Goal: Task Accomplishment & Management: Complete application form

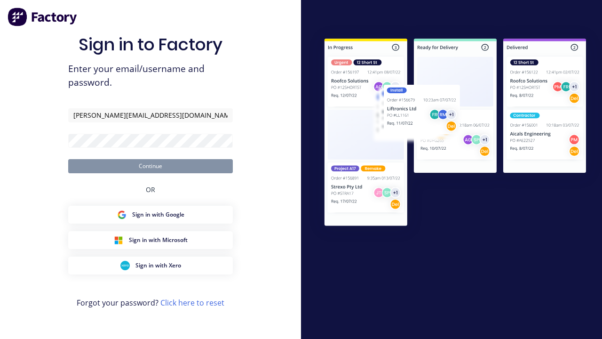
type input "harold+auto@factory.app"
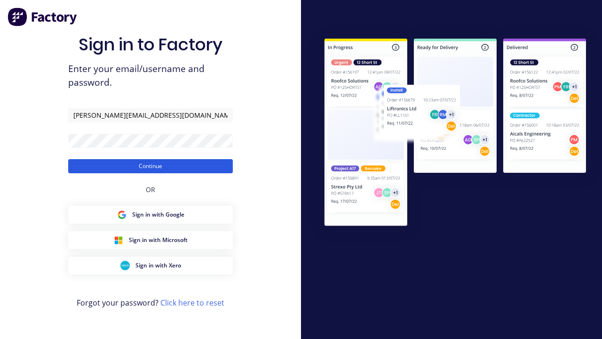
click at [151, 166] on button "Continue" at bounding box center [150, 166] width 165 height 14
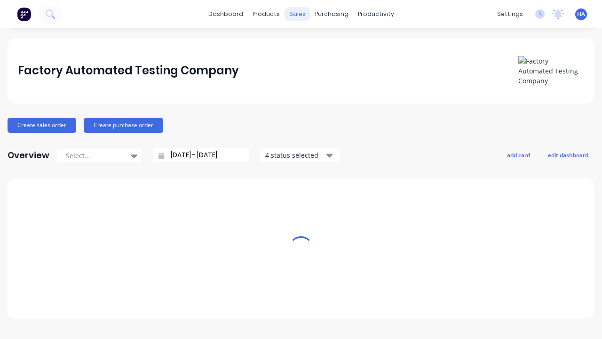
click at [297, 14] on div "sales" at bounding box center [298, 14] width 26 height 14
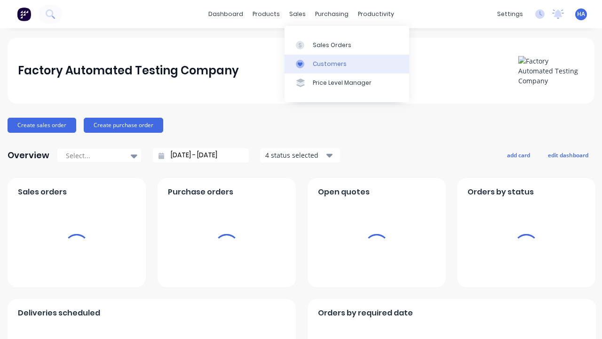
click at [347, 64] on link "Customers" at bounding box center [347, 64] width 125 height 19
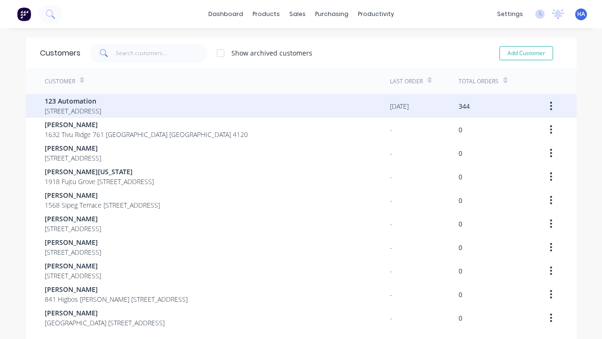
click at [101, 101] on span "123 Automation" at bounding box center [73, 101] width 56 height 10
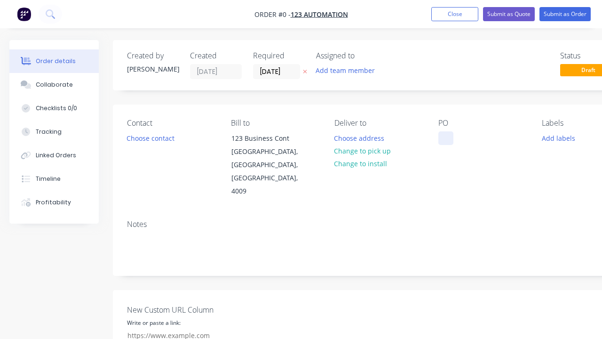
click at [446, 138] on div at bounding box center [445, 138] width 15 height 14
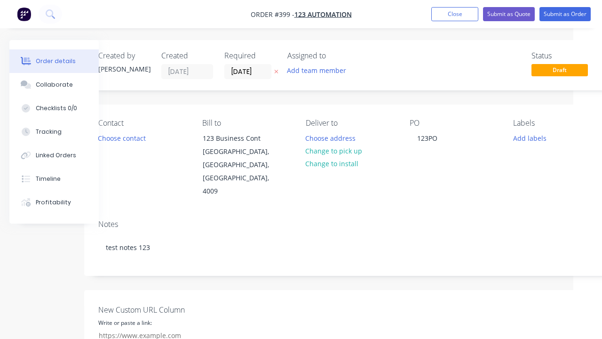
scroll to position [256, 29]
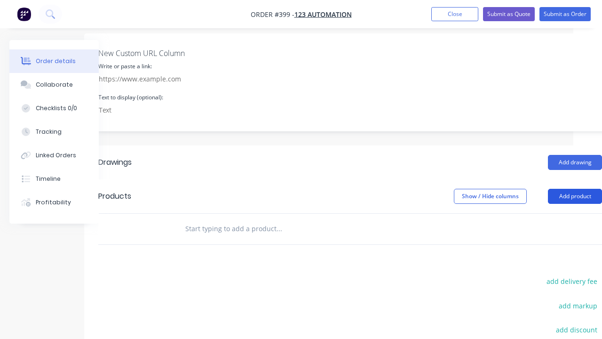
click at [575, 189] on button "Add product" at bounding box center [575, 196] width 54 height 15
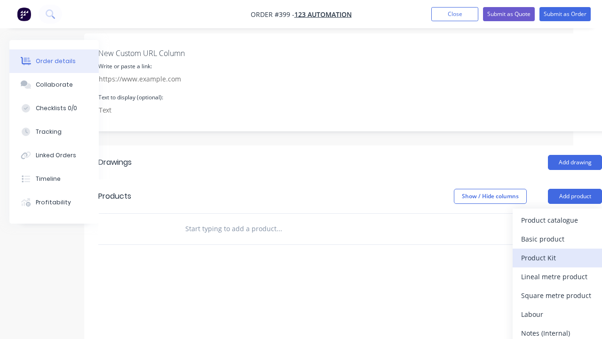
click at [557, 251] on div "Product Kit" at bounding box center [557, 258] width 72 height 14
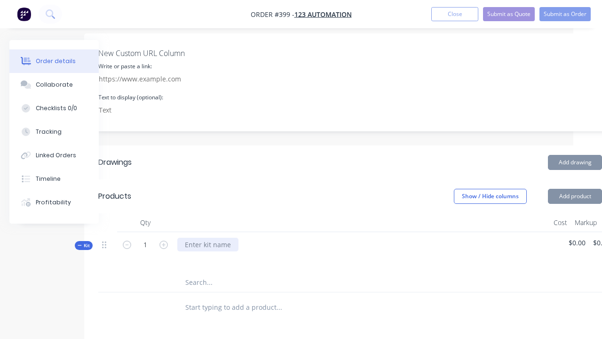
click at [207, 238] on div at bounding box center [207, 245] width 61 height 14
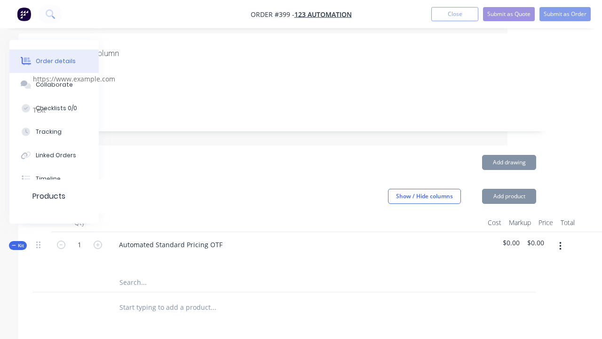
click at [560, 242] on icon "button" at bounding box center [560, 246] width 2 height 8
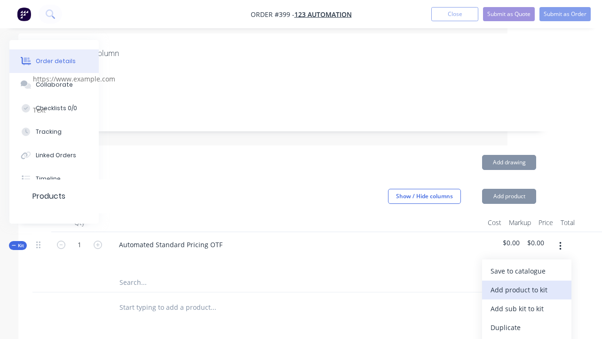
click at [526, 283] on div "Add product to kit" at bounding box center [527, 290] width 72 height 14
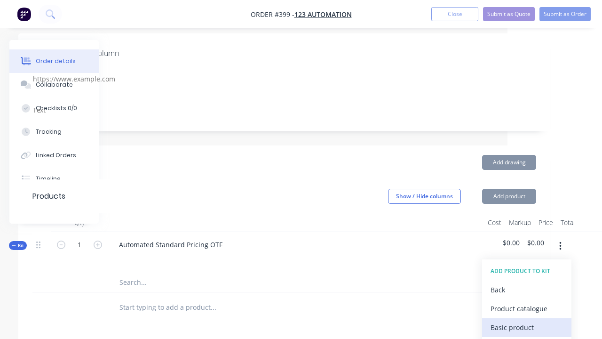
click at [526, 320] on div "Basic product" at bounding box center [527, 327] width 72 height 14
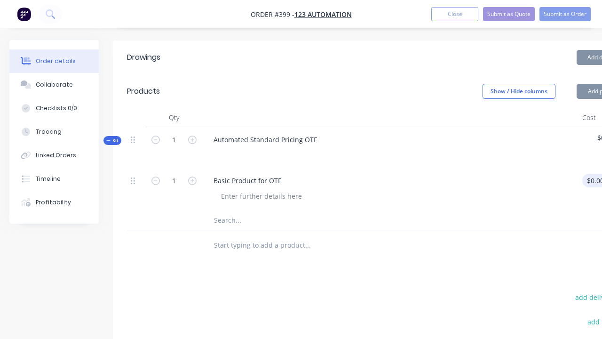
click at [591, 168] on div "1 Basic Product for OTF $0.00 $0.00 % $0.00 $0.00 $0.00 $0.00" at bounding box center [379, 189] width 504 height 43
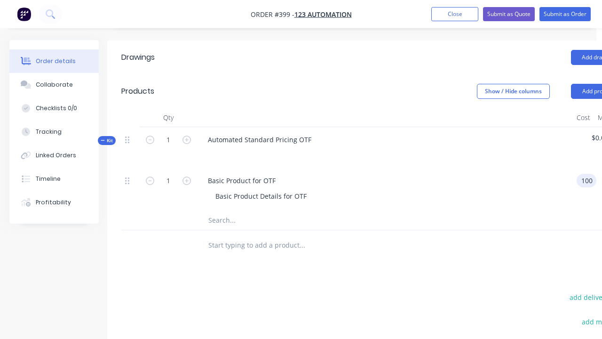
scroll to position [361, 106]
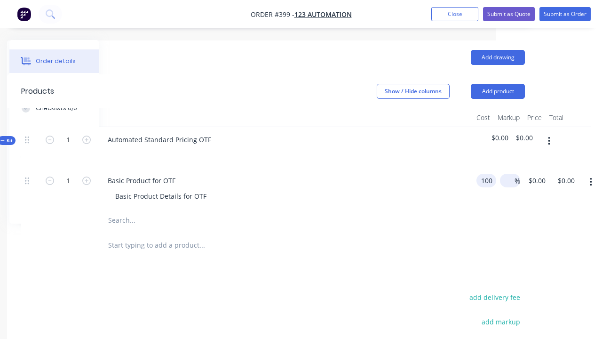
click at [509, 168] on div "%" at bounding box center [508, 189] width 24 height 43
type input "$100.00"
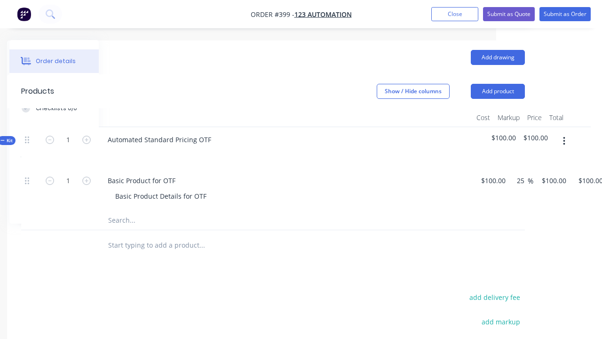
type input "25"
click at [564, 137] on icon "button" at bounding box center [564, 141] width 2 height 8
type input "$125.00"
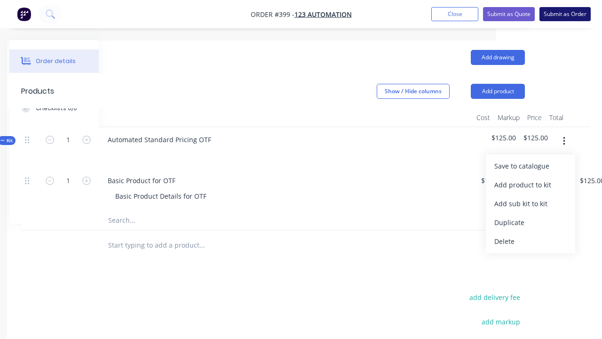
click at [565, 14] on button "Submit as Order" at bounding box center [565, 14] width 51 height 14
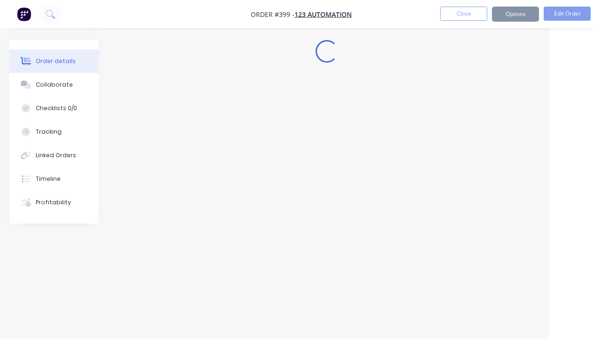
scroll to position [0, 52]
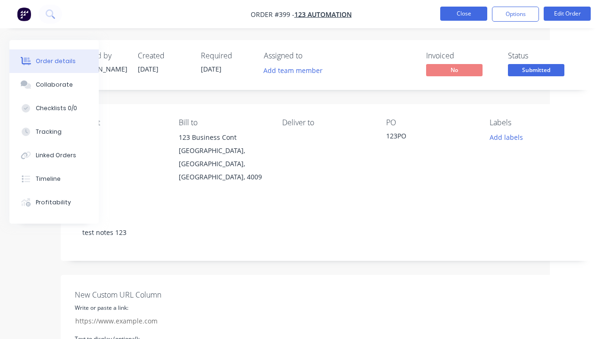
click at [464, 14] on button "Close" at bounding box center [463, 14] width 47 height 14
